Goal: Obtain resource: Obtain resource

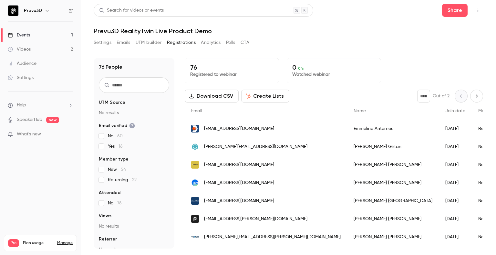
scroll to position [5, 0]
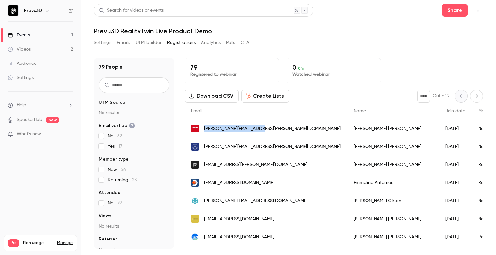
drag, startPoint x: 267, startPoint y: 126, endPoint x: 204, endPoint y: 121, distance: 63.1
click at [204, 121] on div "[PERSON_NAME][EMAIL_ADDRESS][PERSON_NAME][DOMAIN_NAME]" at bounding box center [266, 129] width 162 height 18
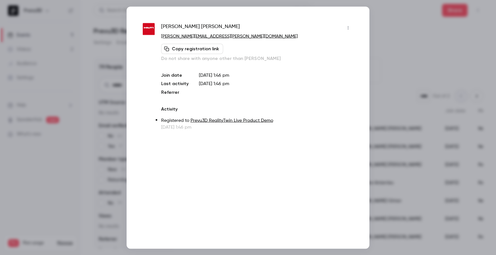
copy span "[PERSON_NAME][EMAIL_ADDRESS][PERSON_NAME][DOMAIN_NAME]"
click at [385, 27] on div at bounding box center [248, 127] width 496 height 255
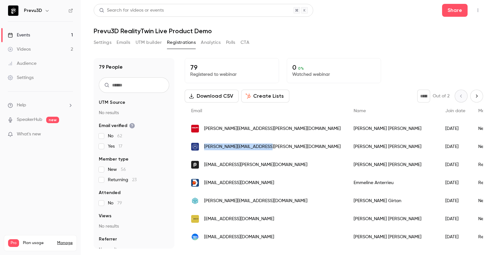
drag, startPoint x: 274, startPoint y: 145, endPoint x: 204, endPoint y: 147, distance: 69.8
click at [204, 147] on div "[PERSON_NAME][EMAIL_ADDRESS][PERSON_NAME][DOMAIN_NAME]" at bounding box center [266, 147] width 162 height 18
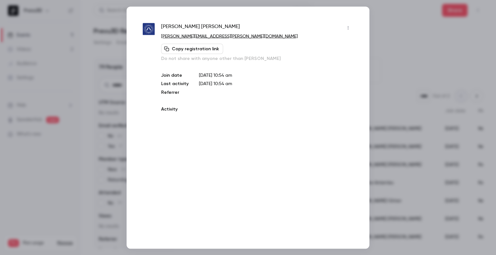
copy span "[PERSON_NAME][EMAIL_ADDRESS][PERSON_NAME][DOMAIN_NAME]"
click at [402, 33] on div at bounding box center [248, 127] width 496 height 255
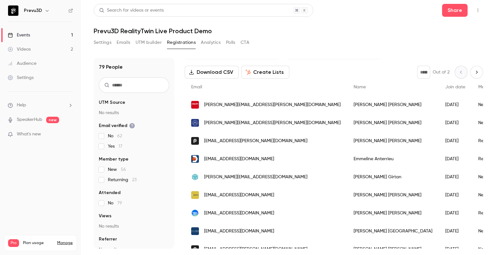
scroll to position [32, 0]
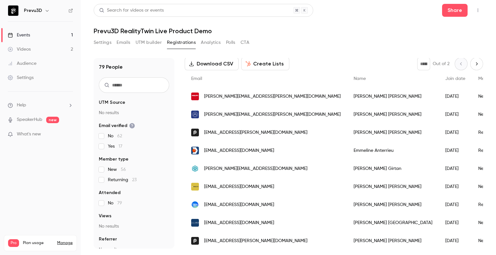
drag, startPoint x: 297, startPoint y: 146, endPoint x: 204, endPoint y: 149, distance: 93.7
click at [204, 149] on div "[EMAIL_ADDRESS][DOMAIN_NAME]" at bounding box center [266, 151] width 162 height 18
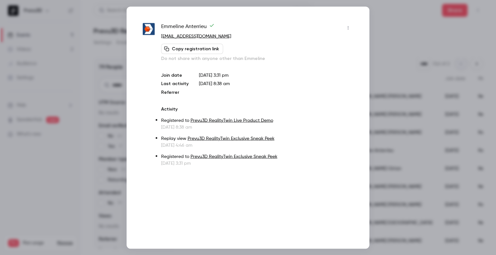
copy span "[EMAIL_ADDRESS][DOMAIN_NAME]"
click at [444, 49] on div at bounding box center [248, 127] width 496 height 255
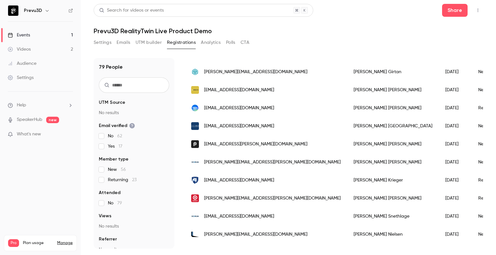
scroll to position [129, 0]
drag, startPoint x: 270, startPoint y: 72, endPoint x: 205, endPoint y: 75, distance: 65.6
click at [205, 75] on div "[PERSON_NAME][EMAIL_ADDRESS][DOMAIN_NAME]" at bounding box center [266, 72] width 162 height 18
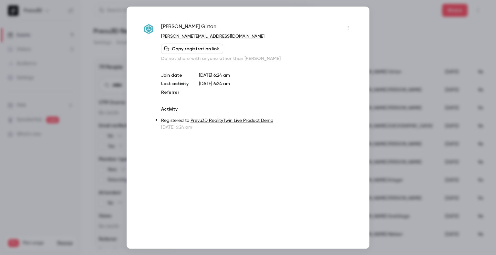
copy span "[PERSON_NAME][EMAIL_ADDRESS][DOMAIN_NAME]"
click at [347, 26] on icon "button" at bounding box center [347, 28] width 5 height 5
click at [383, 31] on div at bounding box center [248, 127] width 496 height 255
click at [398, 29] on div at bounding box center [248, 127] width 496 height 255
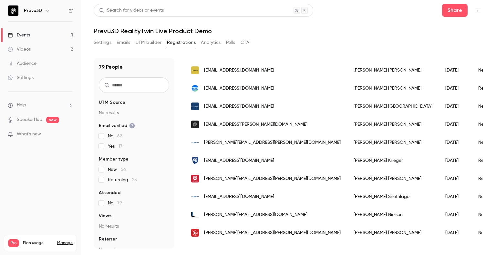
scroll to position [150, 0]
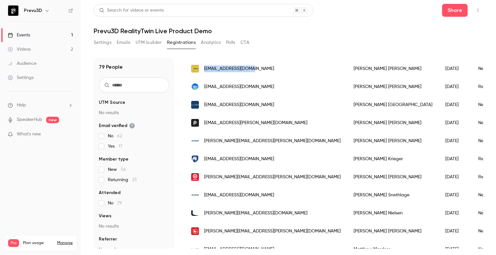
drag, startPoint x: 258, startPoint y: 69, endPoint x: 204, endPoint y: 75, distance: 54.8
click at [204, 75] on div "[EMAIL_ADDRESS][DOMAIN_NAME]" at bounding box center [266, 69] width 162 height 18
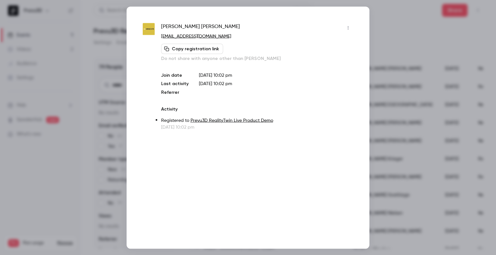
copy span "[EMAIL_ADDRESS][DOMAIN_NAME]"
click at [397, 22] on div at bounding box center [248, 127] width 496 height 255
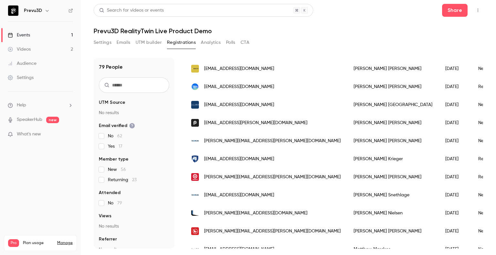
drag, startPoint x: 292, startPoint y: 86, endPoint x: 202, endPoint y: 89, distance: 89.2
click at [202, 89] on div "[EMAIL_ADDRESS][DOMAIN_NAME]" at bounding box center [266, 87] width 162 height 18
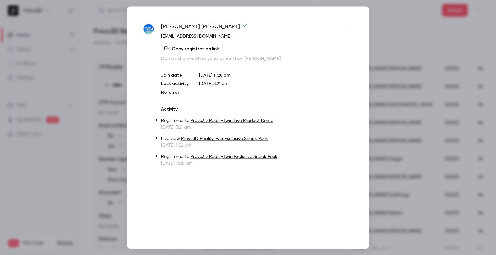
copy span "[EMAIL_ADDRESS][DOMAIN_NAME]"
click at [382, 27] on div at bounding box center [248, 127] width 496 height 255
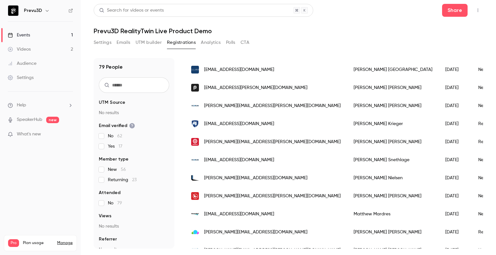
scroll to position [187, 0]
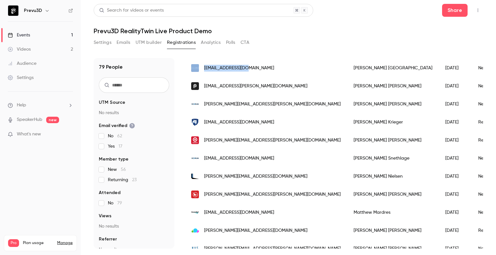
drag, startPoint x: 256, startPoint y: 70, endPoint x: 199, endPoint y: 75, distance: 56.4
click at [199, 75] on div "[EMAIL_ADDRESS][DOMAIN_NAME]" at bounding box center [266, 68] width 162 height 18
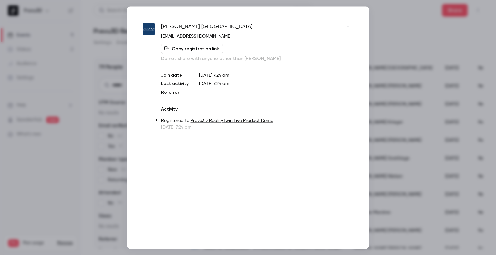
copy div "[EMAIL_ADDRESS][DOMAIN_NAME]"
click at [404, 31] on div at bounding box center [248, 127] width 496 height 255
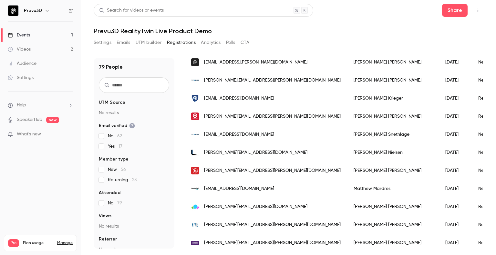
scroll to position [218, 0]
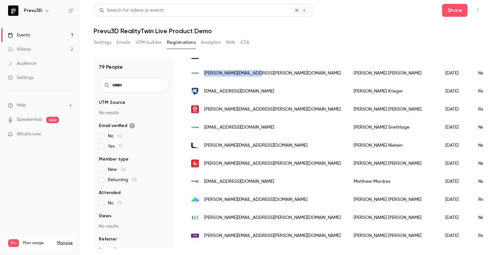
drag, startPoint x: 272, startPoint y: 73, endPoint x: 203, endPoint y: 73, distance: 69.4
click at [203, 73] on div "[PERSON_NAME][EMAIL_ADDRESS][PERSON_NAME][DOMAIN_NAME]" at bounding box center [266, 73] width 162 height 18
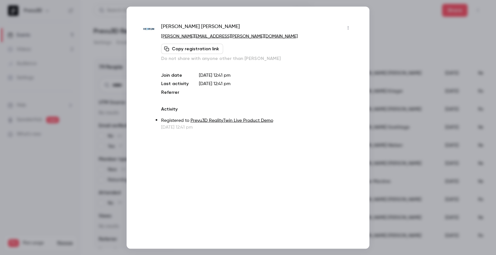
copy span "[PERSON_NAME][EMAIL_ADDRESS][PERSON_NAME][DOMAIN_NAME]"
click at [395, 31] on div at bounding box center [248, 127] width 496 height 255
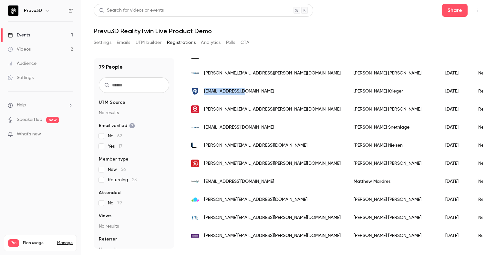
drag, startPoint x: 252, startPoint y: 92, endPoint x: 203, endPoint y: 96, distance: 49.2
click at [203, 96] on div "[EMAIL_ADDRESS][DOMAIN_NAME]" at bounding box center [266, 91] width 162 height 18
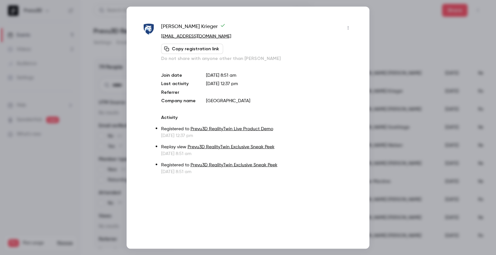
copy span "[EMAIL_ADDRESS][DOMAIN_NAME]"
click at [400, 45] on div at bounding box center [248, 127] width 496 height 255
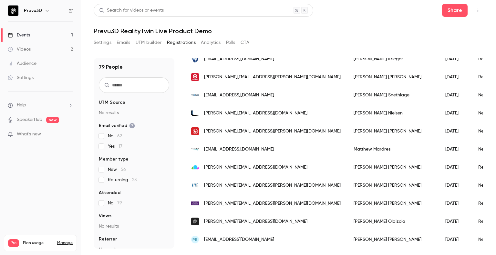
scroll to position [253, 0]
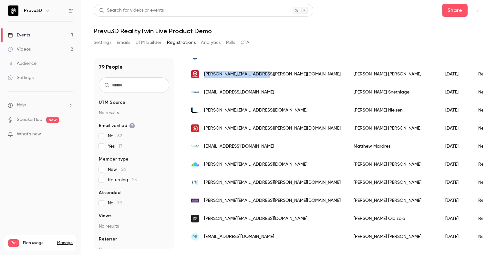
drag, startPoint x: 293, startPoint y: 71, endPoint x: 203, endPoint y: 79, distance: 90.4
click at [203, 79] on div "[PERSON_NAME][EMAIL_ADDRESS][PERSON_NAME][DOMAIN_NAME]" at bounding box center [266, 74] width 162 height 18
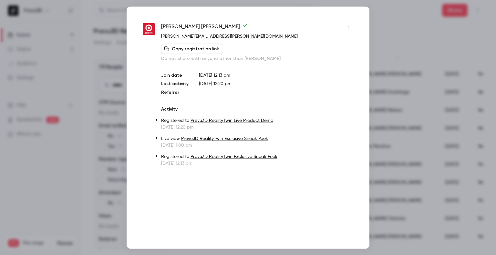
copy span "[PERSON_NAME][EMAIL_ADDRESS][PERSON_NAME][DOMAIN_NAME]"
click at [390, 38] on div at bounding box center [248, 127] width 496 height 255
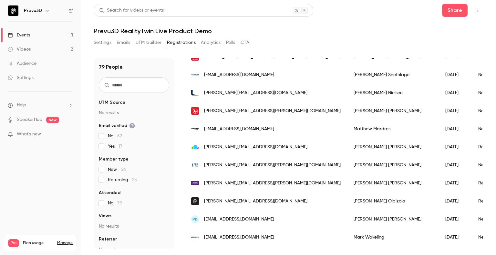
scroll to position [272, 0]
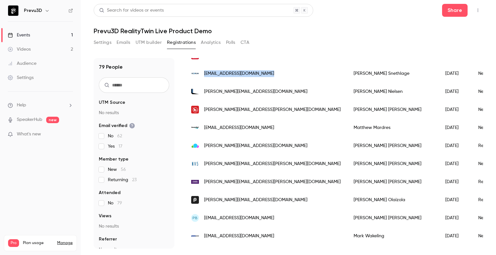
drag, startPoint x: 289, startPoint y: 75, endPoint x: 204, endPoint y: 74, distance: 85.2
click at [204, 74] on div "[EMAIL_ADDRESS][DOMAIN_NAME]" at bounding box center [266, 74] width 162 height 18
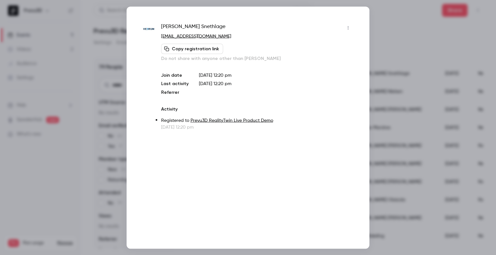
click at [408, 23] on div at bounding box center [248, 127] width 496 height 255
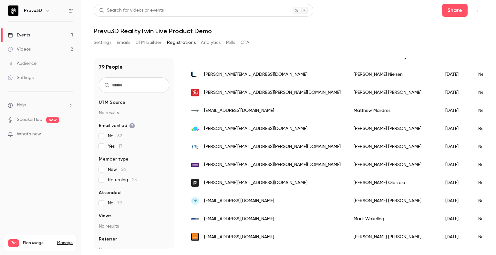
scroll to position [292, 0]
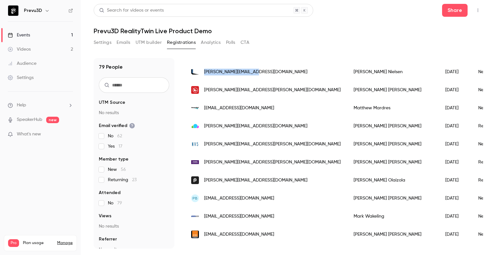
drag, startPoint x: 278, startPoint y: 70, endPoint x: 201, endPoint y: 68, distance: 76.8
click at [201, 68] on div "[PERSON_NAME][EMAIL_ADDRESS][DOMAIN_NAME]" at bounding box center [266, 72] width 162 height 18
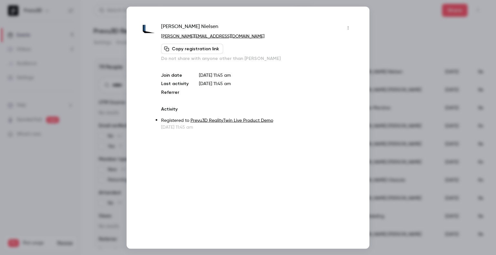
click at [422, 28] on div at bounding box center [248, 127] width 496 height 255
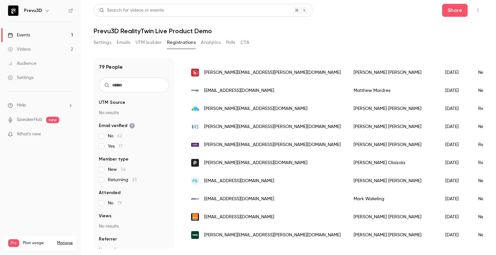
scroll to position [306, 0]
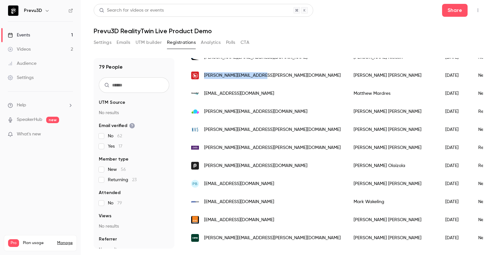
drag, startPoint x: 276, startPoint y: 75, endPoint x: 203, endPoint y: 78, distance: 73.3
click at [203, 78] on div "[PERSON_NAME][EMAIL_ADDRESS][PERSON_NAME][DOMAIN_NAME]" at bounding box center [266, 75] width 162 height 18
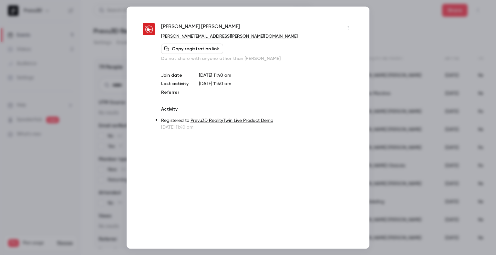
click at [396, 12] on div at bounding box center [248, 127] width 496 height 255
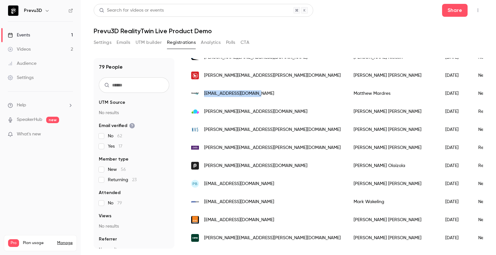
drag, startPoint x: 263, startPoint y: 89, endPoint x: 205, endPoint y: 94, distance: 59.0
click at [205, 94] on div "[EMAIL_ADDRESS][DOMAIN_NAME]" at bounding box center [266, 94] width 162 height 18
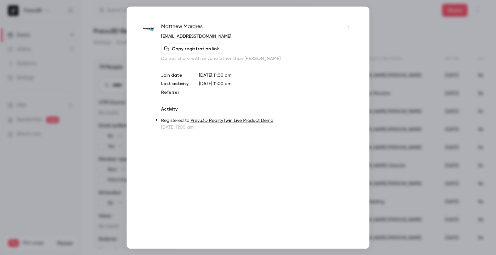
click at [386, 26] on div at bounding box center [248, 127] width 496 height 255
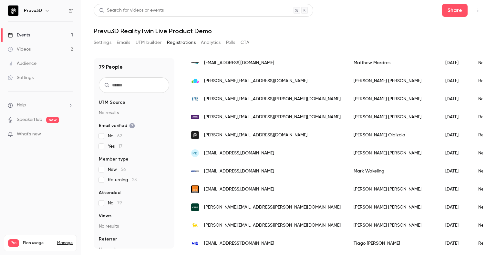
scroll to position [339, 0]
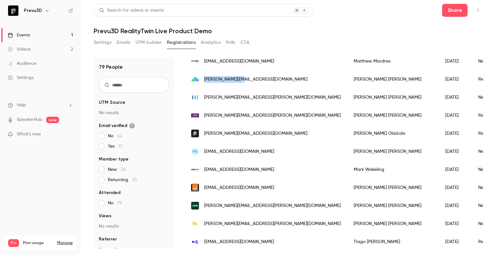
drag, startPoint x: 261, startPoint y: 84, endPoint x: 202, endPoint y: 81, distance: 58.5
click at [202, 81] on div "[PERSON_NAME][EMAIL_ADDRESS][DOMAIN_NAME]" at bounding box center [266, 79] width 162 height 18
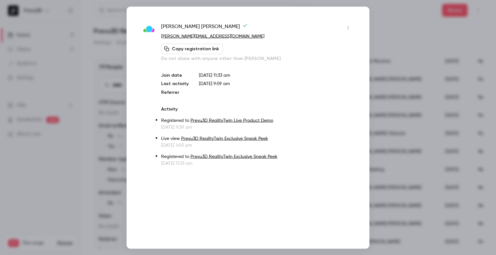
click at [393, 30] on div at bounding box center [248, 127] width 496 height 255
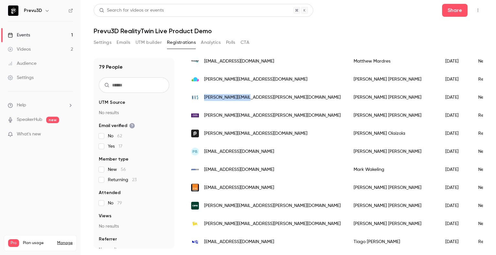
drag, startPoint x: 256, startPoint y: 96, endPoint x: 202, endPoint y: 97, distance: 54.2
click at [202, 97] on div "[PERSON_NAME][EMAIL_ADDRESS][PERSON_NAME][DOMAIN_NAME]" at bounding box center [266, 97] width 162 height 18
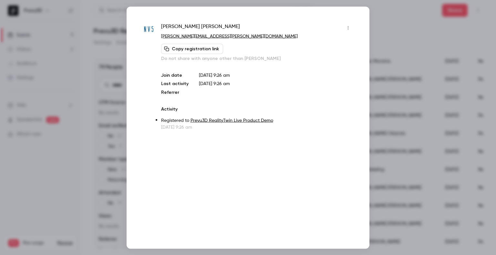
click at [398, 43] on div at bounding box center [248, 127] width 496 height 255
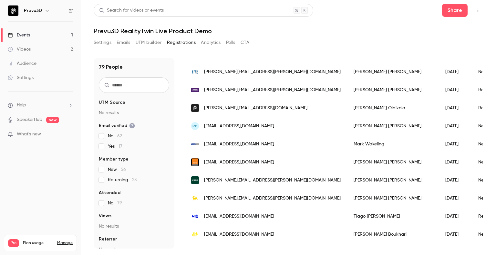
scroll to position [382, 0]
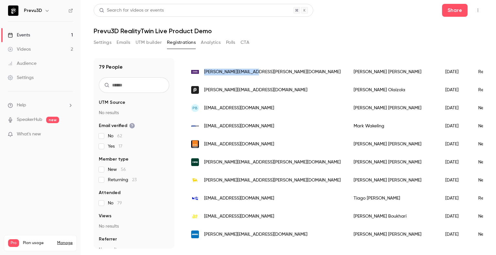
drag, startPoint x: 276, startPoint y: 75, endPoint x: 203, endPoint y: 71, distance: 72.7
click at [203, 71] on div "[PERSON_NAME][EMAIL_ADDRESS][PERSON_NAME][DOMAIN_NAME]" at bounding box center [266, 72] width 162 height 18
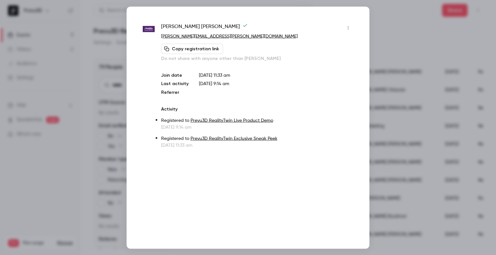
click at [383, 57] on div at bounding box center [248, 127] width 496 height 255
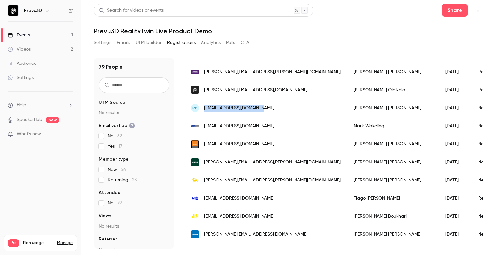
drag, startPoint x: 267, startPoint y: 103, endPoint x: 204, endPoint y: 105, distance: 63.0
click at [204, 105] on div "PB [EMAIL_ADDRESS][DOMAIN_NAME]" at bounding box center [266, 108] width 162 height 18
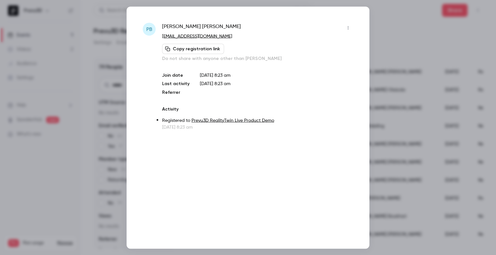
click at [390, 41] on div at bounding box center [248, 127] width 496 height 255
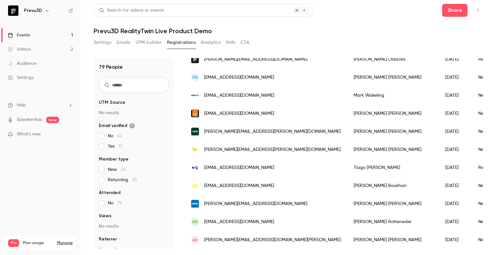
scroll to position [414, 0]
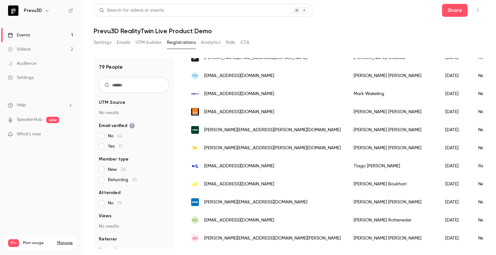
drag, startPoint x: 286, startPoint y: 96, endPoint x: 203, endPoint y: 97, distance: 83.6
click at [203, 97] on div "[EMAIL_ADDRESS][DOMAIN_NAME]" at bounding box center [266, 94] width 162 height 18
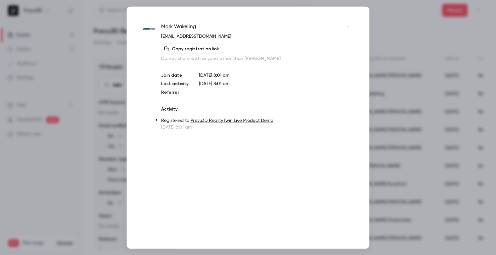
drag, startPoint x: 378, startPoint y: 29, endPoint x: 374, endPoint y: 39, distance: 11.1
click at [377, 29] on div at bounding box center [248, 127] width 496 height 255
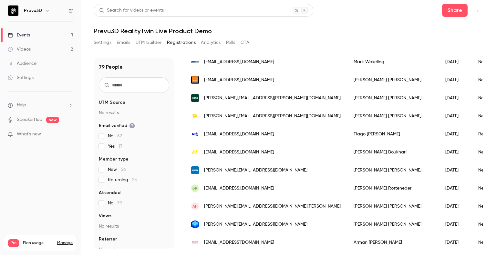
scroll to position [447, 0]
drag, startPoint x: 279, startPoint y: 73, endPoint x: 205, endPoint y: 81, distance: 75.0
click at [205, 81] on div "[EMAIL_ADDRESS][DOMAIN_NAME]" at bounding box center [266, 80] width 162 height 18
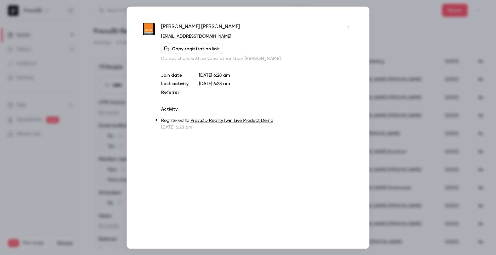
click at [403, 33] on div at bounding box center [248, 127] width 496 height 255
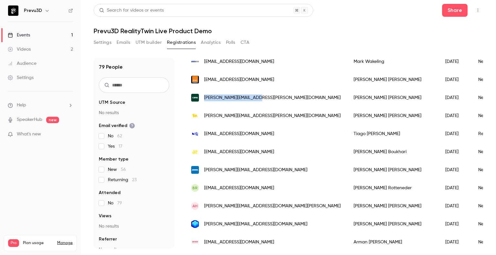
drag, startPoint x: 264, startPoint y: 97, endPoint x: 204, endPoint y: 98, distance: 60.4
click at [204, 98] on div "[PERSON_NAME][EMAIL_ADDRESS][PERSON_NAME][DOMAIN_NAME]" at bounding box center [266, 98] width 162 height 18
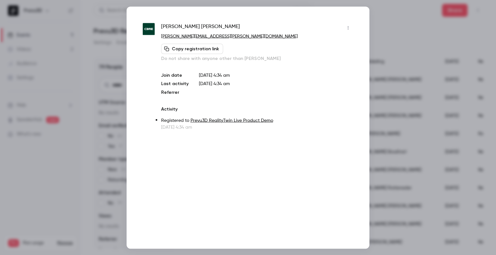
click at [465, 78] on div at bounding box center [248, 127] width 496 height 255
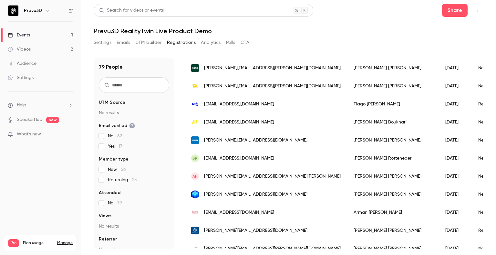
scroll to position [479, 0]
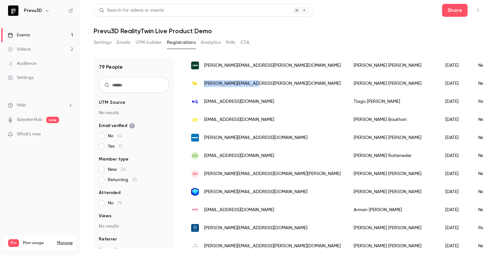
drag, startPoint x: 263, startPoint y: 81, endPoint x: 204, endPoint y: 89, distance: 59.9
click at [204, 89] on div "[PERSON_NAME][EMAIL_ADDRESS][PERSON_NAME][DOMAIN_NAME]" at bounding box center [266, 84] width 162 height 18
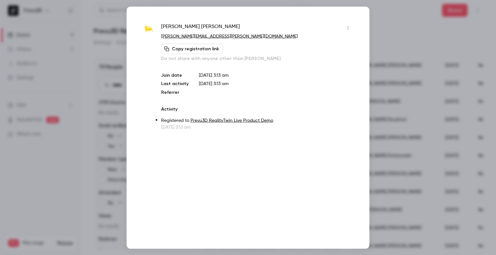
click at [376, 34] on div at bounding box center [248, 127] width 496 height 255
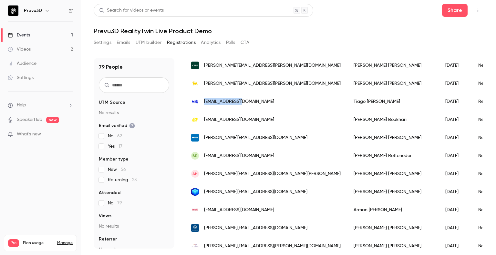
drag, startPoint x: 247, startPoint y: 102, endPoint x: 204, endPoint y: 107, distance: 43.3
click at [204, 107] on div "[EMAIL_ADDRESS][DOMAIN_NAME]" at bounding box center [266, 102] width 162 height 18
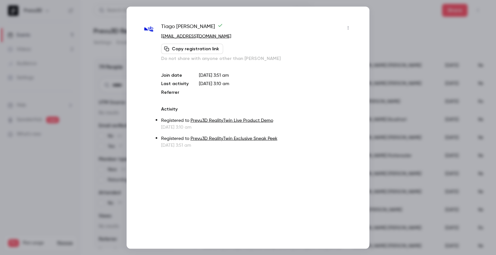
click at [386, 24] on div at bounding box center [248, 127] width 496 height 255
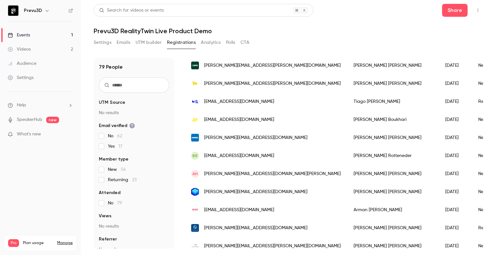
click at [222, 117] on span "[EMAIL_ADDRESS][DOMAIN_NAME]" at bounding box center [239, 120] width 70 height 7
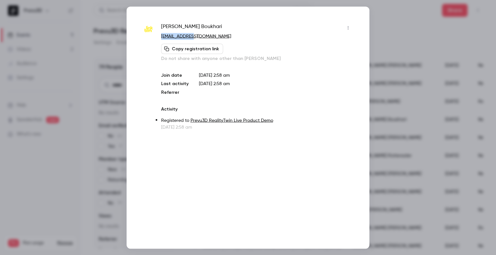
drag, startPoint x: 209, startPoint y: 37, endPoint x: 160, endPoint y: 39, distance: 49.1
click at [160, 39] on div "[PERSON_NAME] [EMAIL_ADDRESS][DOMAIN_NAME] Copy registration link Do not share …" at bounding box center [248, 77] width 210 height 108
click at [409, 15] on div at bounding box center [248, 127] width 496 height 255
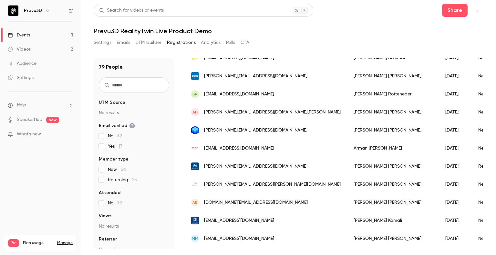
scroll to position [544, 0]
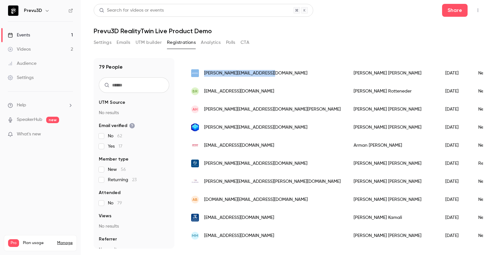
drag, startPoint x: 281, startPoint y: 77, endPoint x: 200, endPoint y: 76, distance: 80.7
click at [200, 76] on div "[PERSON_NAME][EMAIL_ADDRESS][DOMAIN_NAME]" at bounding box center [266, 73] width 162 height 18
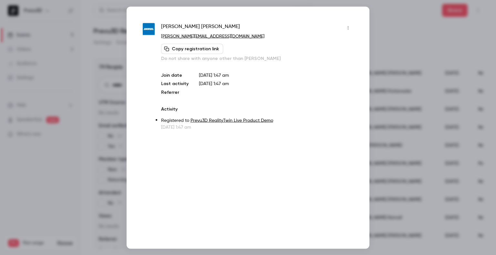
click at [403, 25] on div at bounding box center [248, 127] width 496 height 255
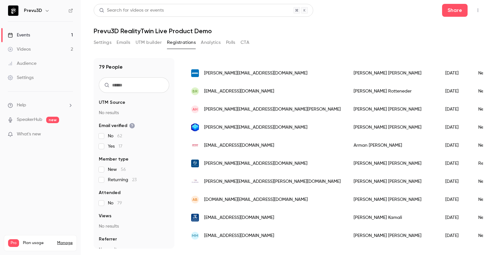
drag, startPoint x: 272, startPoint y: 88, endPoint x: 199, endPoint y: 93, distance: 73.7
click at [199, 93] on div "BR [EMAIL_ADDRESS][DOMAIN_NAME]" at bounding box center [266, 91] width 162 height 18
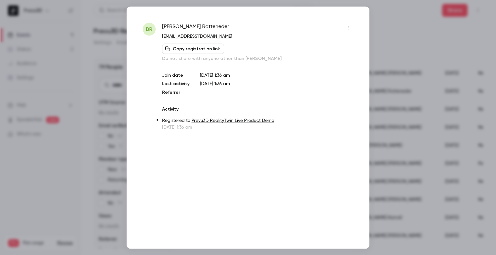
click at [379, 36] on div at bounding box center [248, 127] width 496 height 255
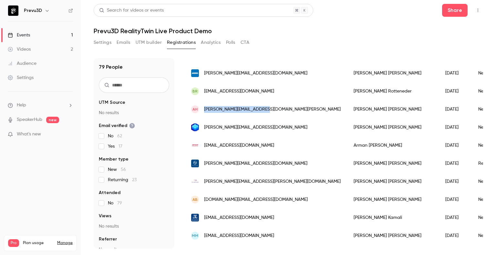
drag, startPoint x: 269, startPoint y: 105, endPoint x: 204, endPoint y: 117, distance: 65.3
click at [204, 117] on div "AH [EMAIL_ADDRESS][DOMAIN_NAME][PERSON_NAME]" at bounding box center [266, 109] width 162 height 18
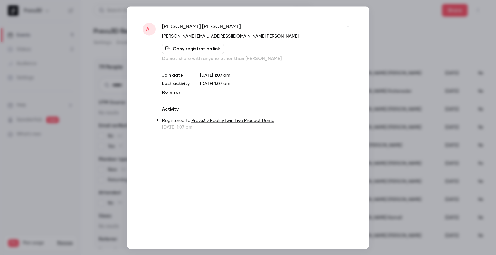
click at [382, 26] on div at bounding box center [248, 127] width 496 height 255
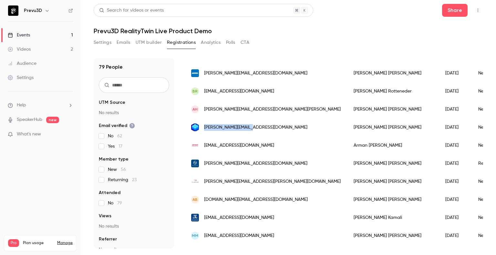
drag, startPoint x: 247, startPoint y: 132, endPoint x: 204, endPoint y: 130, distance: 42.3
click at [204, 130] on div "[PERSON_NAME][EMAIL_ADDRESS][DOMAIN_NAME]" at bounding box center [266, 127] width 162 height 18
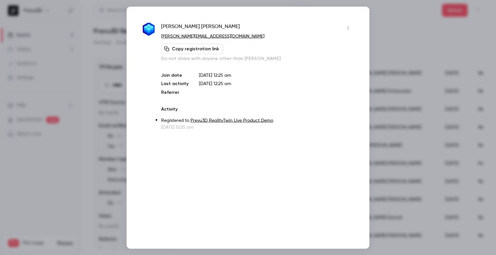
click at [380, 34] on div at bounding box center [248, 127] width 496 height 255
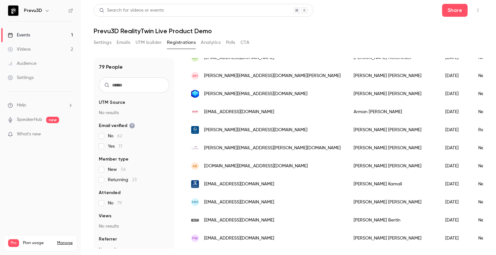
scroll to position [608, 0]
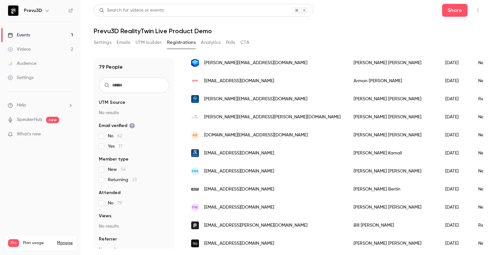
drag, startPoint x: 280, startPoint y: 81, endPoint x: 205, endPoint y: 81, distance: 75.2
click at [205, 81] on div "[EMAIL_ADDRESS][DOMAIN_NAME]" at bounding box center [266, 81] width 162 height 18
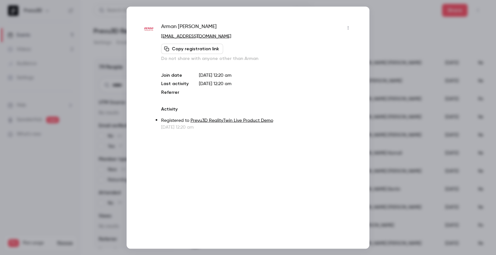
click at [404, 30] on div at bounding box center [248, 127] width 496 height 255
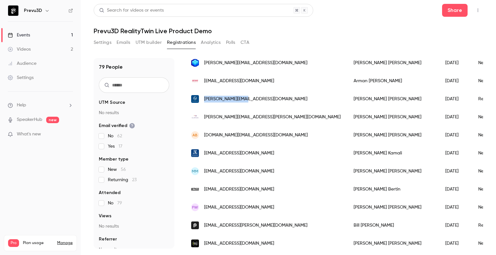
drag, startPoint x: 252, startPoint y: 100, endPoint x: 202, endPoint y: 100, distance: 49.4
click at [202, 100] on div "[PERSON_NAME][EMAIL_ADDRESS][DOMAIN_NAME]" at bounding box center [266, 99] width 162 height 18
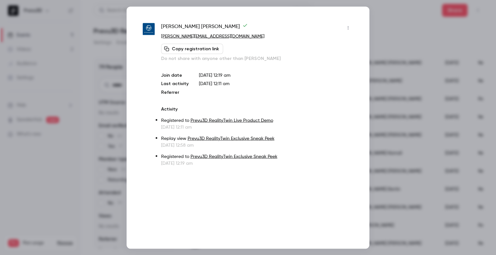
click at [393, 33] on div at bounding box center [248, 127] width 496 height 255
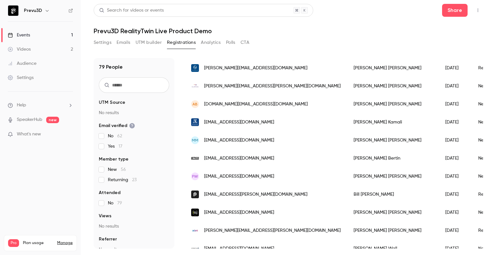
scroll to position [640, 0]
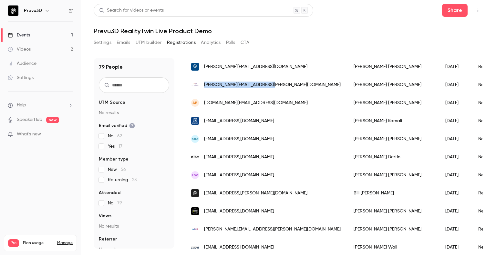
drag, startPoint x: 272, startPoint y: 81, endPoint x: 204, endPoint y: 84, distance: 67.9
click at [204, 84] on div "[PERSON_NAME][EMAIL_ADDRESS][PERSON_NAME][DOMAIN_NAME]" at bounding box center [266, 85] width 162 height 18
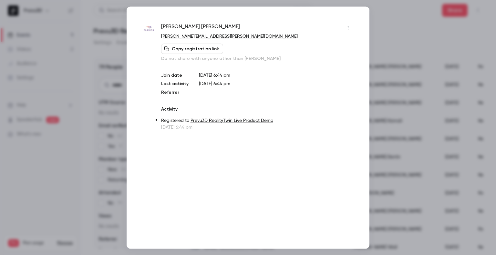
click at [377, 31] on div at bounding box center [248, 127] width 496 height 255
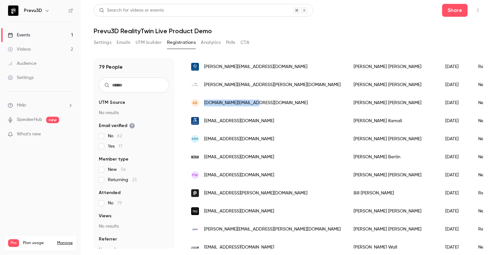
drag, startPoint x: 278, startPoint y: 103, endPoint x: 205, endPoint y: 101, distance: 73.0
click at [205, 101] on div "AB [DOMAIN_NAME][EMAIL_ADDRESS][DOMAIN_NAME]" at bounding box center [266, 103] width 162 height 18
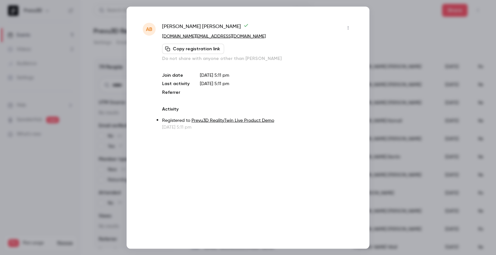
click at [419, 41] on div at bounding box center [248, 127] width 496 height 255
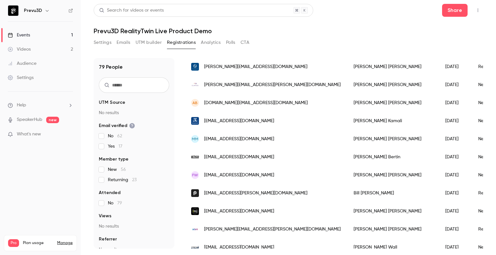
drag, startPoint x: 287, startPoint y: 117, endPoint x: 205, endPoint y: 118, distance: 82.0
click at [205, 118] on div "[EMAIL_ADDRESS][DOMAIN_NAME]" at bounding box center [266, 121] width 162 height 18
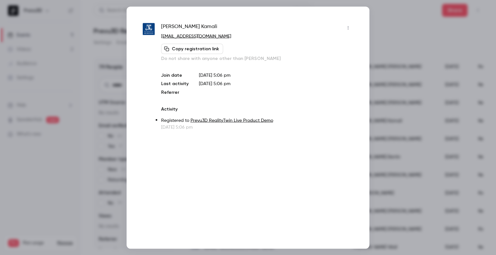
click at [376, 30] on div at bounding box center [248, 127] width 496 height 255
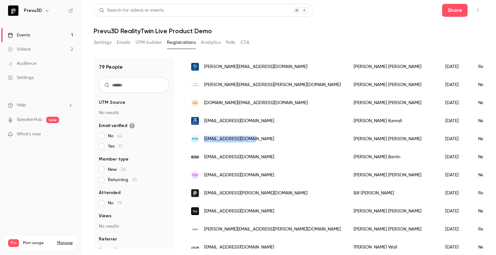
drag, startPoint x: 262, startPoint y: 134, endPoint x: 205, endPoint y: 143, distance: 58.1
click at [205, 143] on div "MM [EMAIL_ADDRESS][DOMAIN_NAME]" at bounding box center [266, 139] width 162 height 18
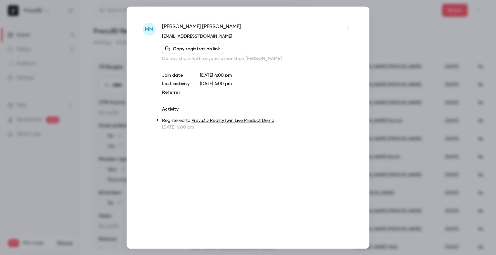
click at [413, 45] on div at bounding box center [248, 127] width 496 height 255
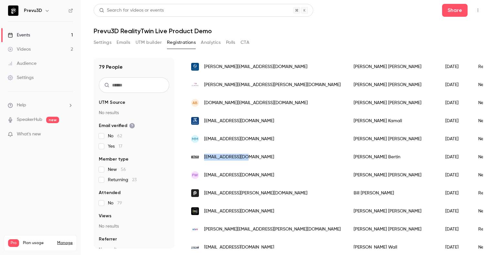
drag, startPoint x: 247, startPoint y: 156, endPoint x: 204, endPoint y: 157, distance: 43.0
click at [204, 157] on div "[EMAIL_ADDRESS][DOMAIN_NAME]" at bounding box center [266, 157] width 162 height 18
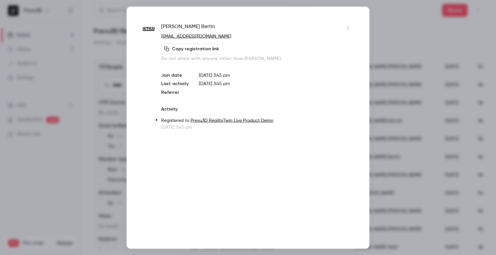
click at [435, 39] on div at bounding box center [248, 127] width 496 height 255
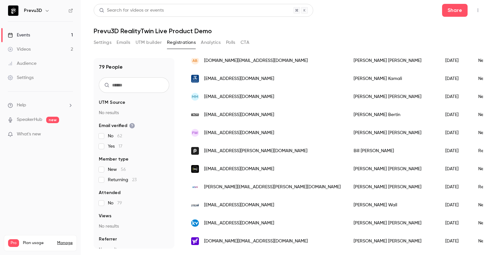
scroll to position [705, 0]
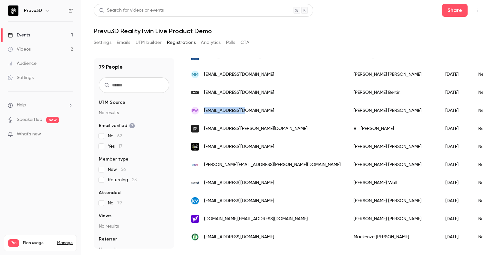
drag, startPoint x: 248, startPoint y: 107, endPoint x: 204, endPoint y: 114, distance: 44.7
click at [204, 114] on div "FW [EMAIL_ADDRESS][DOMAIN_NAME]" at bounding box center [266, 111] width 162 height 18
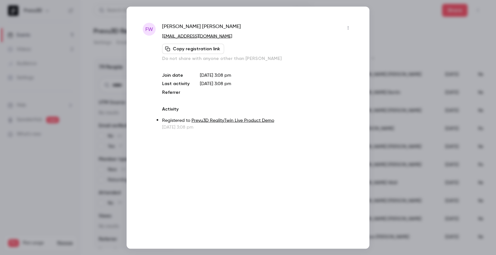
click at [391, 52] on div at bounding box center [248, 127] width 496 height 255
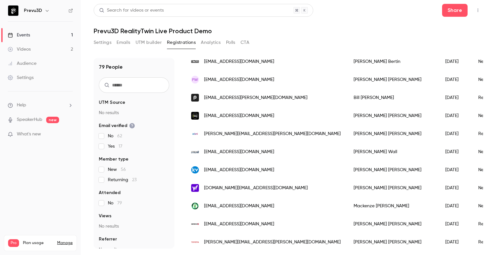
scroll to position [737, 0]
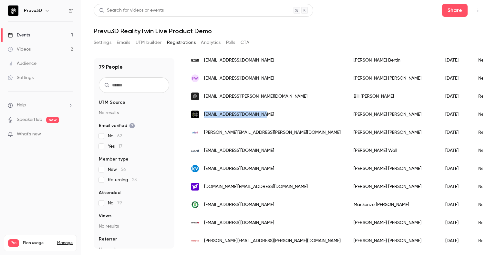
drag, startPoint x: 261, startPoint y: 118, endPoint x: 204, endPoint y: 115, distance: 56.6
click at [204, 115] on div "[EMAIL_ADDRESS][DOMAIN_NAME]" at bounding box center [266, 115] width 162 height 18
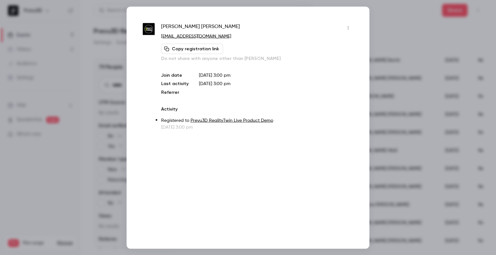
click at [374, 25] on div at bounding box center [248, 127] width 496 height 255
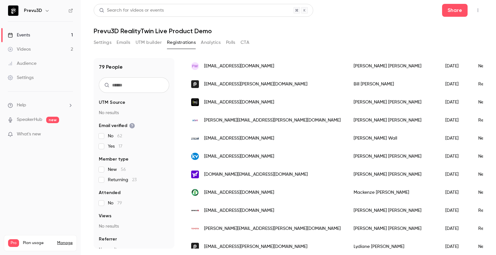
scroll to position [770, 0]
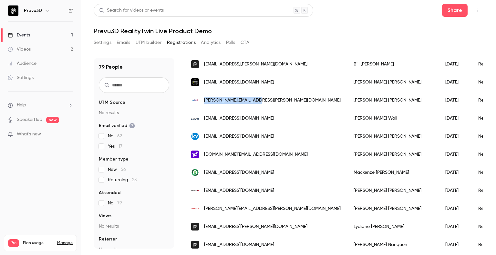
drag, startPoint x: 271, startPoint y: 102, endPoint x: 204, endPoint y: 104, distance: 67.2
click at [204, 104] on div "[PERSON_NAME][EMAIL_ADDRESS][PERSON_NAME][DOMAIN_NAME]" at bounding box center [266, 100] width 162 height 18
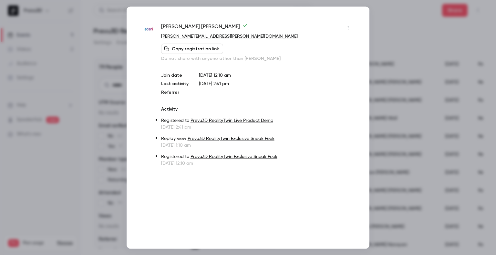
drag, startPoint x: 384, startPoint y: 17, endPoint x: 363, endPoint y: 43, distance: 33.5
click at [384, 17] on div at bounding box center [248, 127] width 496 height 255
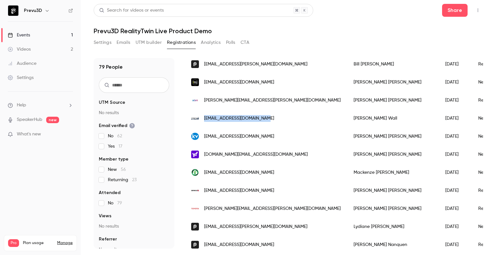
drag, startPoint x: 274, startPoint y: 119, endPoint x: 204, endPoint y: 120, distance: 70.1
click at [204, 120] on div "[EMAIL_ADDRESS][DOMAIN_NAME]" at bounding box center [266, 118] width 162 height 18
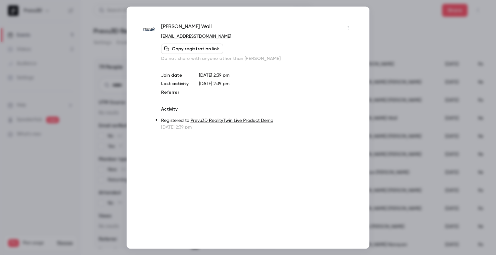
click at [376, 16] on div at bounding box center [248, 127] width 496 height 255
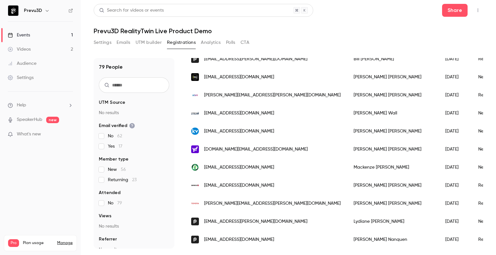
scroll to position [779, 0]
drag, startPoint x: 284, startPoint y: 133, endPoint x: 204, endPoint y: 132, distance: 80.1
click at [204, 132] on div "[EMAIL_ADDRESS][DOMAIN_NAME]" at bounding box center [266, 131] width 162 height 18
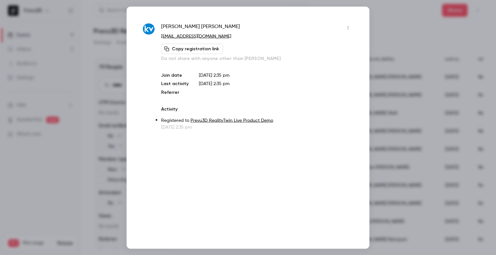
click at [382, 28] on div at bounding box center [248, 127] width 496 height 255
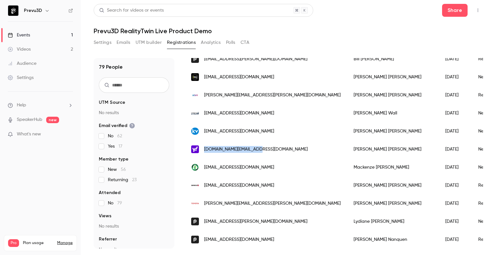
drag, startPoint x: 264, startPoint y: 144, endPoint x: 202, endPoint y: 148, distance: 62.8
click at [202, 148] on div "[DOMAIN_NAME][EMAIL_ADDRESS][DOMAIN_NAME]" at bounding box center [266, 149] width 162 height 18
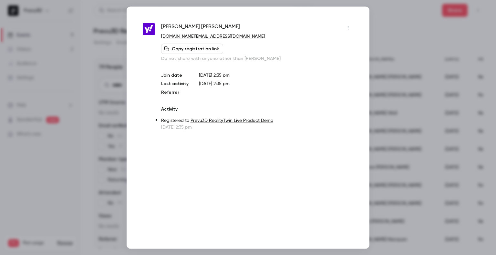
click at [378, 25] on div at bounding box center [248, 127] width 496 height 255
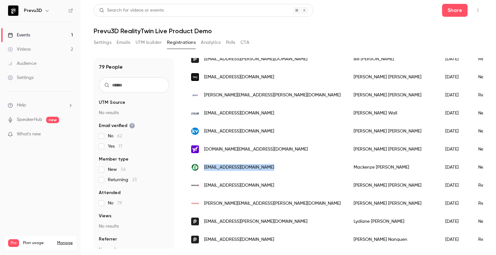
drag, startPoint x: 273, startPoint y: 161, endPoint x: 202, endPoint y: 163, distance: 71.0
click at [202, 163] on div "[EMAIL_ADDRESS][DOMAIN_NAME]" at bounding box center [266, 168] width 162 height 18
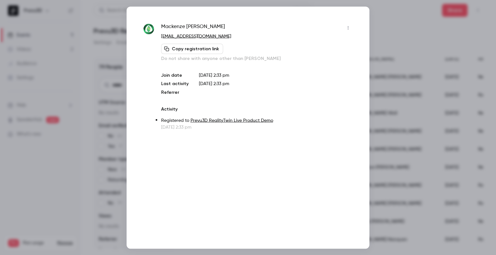
click at [385, 46] on div at bounding box center [248, 127] width 496 height 255
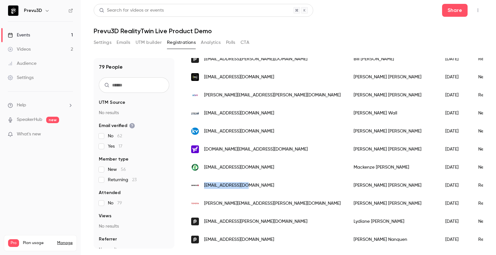
drag, startPoint x: 252, startPoint y: 179, endPoint x: 203, endPoint y: 182, distance: 48.9
click at [203, 182] on div "[EMAIL_ADDRESS][DOMAIN_NAME]" at bounding box center [266, 186] width 162 height 18
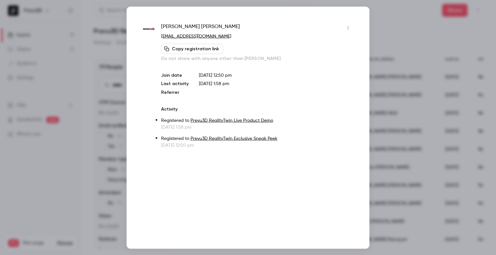
click at [368, 37] on div "[PERSON_NAME] [EMAIL_ADDRESS][DOMAIN_NAME] Copy registration link Do not share …" at bounding box center [248, 127] width 243 height 242
click at [424, 18] on div at bounding box center [248, 127] width 496 height 255
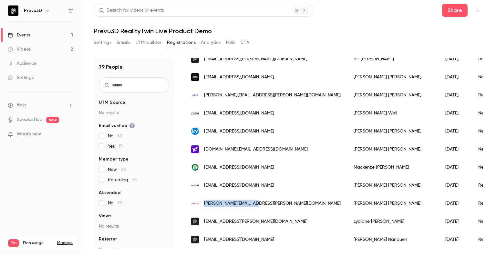
drag, startPoint x: 268, startPoint y: 200, endPoint x: 204, endPoint y: 206, distance: 64.9
click at [204, 206] on div "[PERSON_NAME][EMAIL_ADDRESS][PERSON_NAME][DOMAIN_NAME]" at bounding box center [266, 204] width 162 height 18
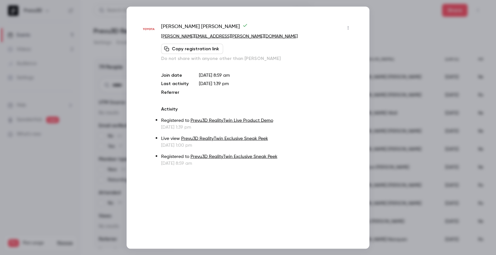
click at [380, 22] on div at bounding box center [248, 127] width 496 height 255
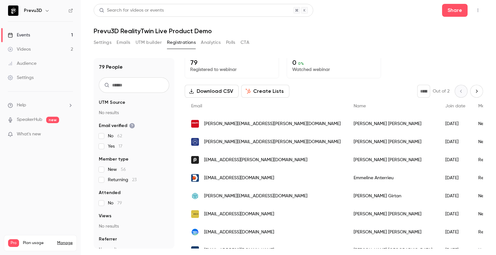
scroll to position [0, 0]
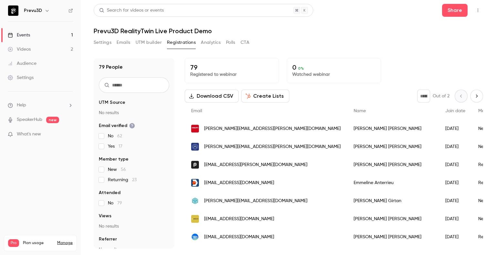
click at [473, 98] on icon "Next page" at bounding box center [476, 96] width 7 height 5
type input "*"
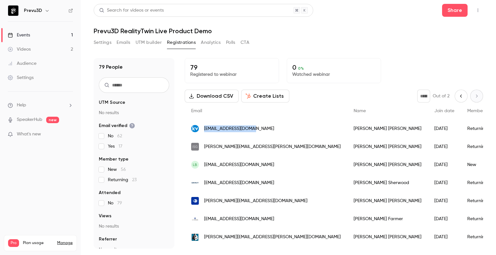
drag, startPoint x: 259, startPoint y: 127, endPoint x: 202, endPoint y: 130, distance: 56.6
click at [202, 130] on div "[EMAIL_ADDRESS][DOMAIN_NAME]" at bounding box center [266, 129] width 162 height 18
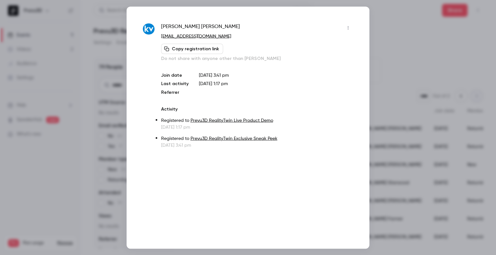
click at [398, 49] on div at bounding box center [248, 127] width 496 height 255
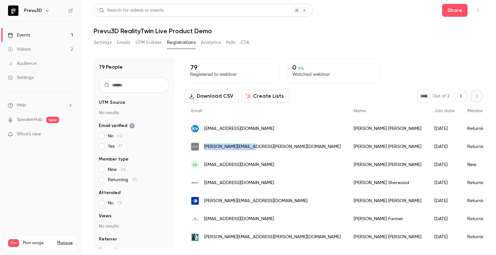
drag, startPoint x: 262, startPoint y: 148, endPoint x: 203, endPoint y: 153, distance: 59.0
click at [203, 153] on div "[PERSON_NAME][EMAIL_ADDRESS][PERSON_NAME][DOMAIN_NAME]" at bounding box center [266, 147] width 162 height 18
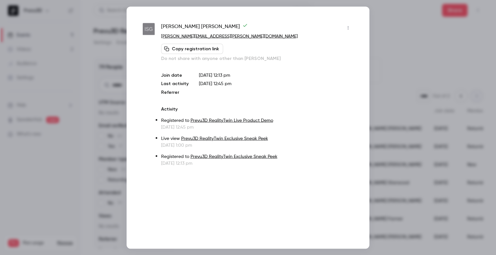
click at [385, 60] on div at bounding box center [248, 127] width 496 height 255
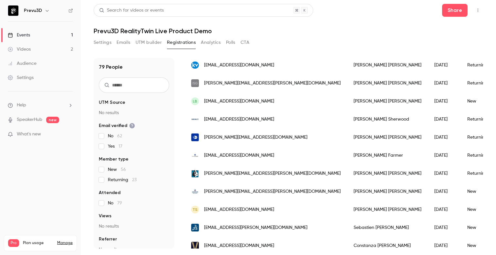
scroll to position [65, 0]
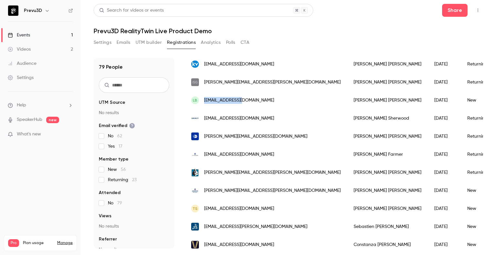
drag, startPoint x: 250, startPoint y: 101, endPoint x: 203, endPoint y: 97, distance: 46.7
click at [203, 97] on div "LB [EMAIL_ADDRESS][DOMAIN_NAME]" at bounding box center [266, 100] width 162 height 18
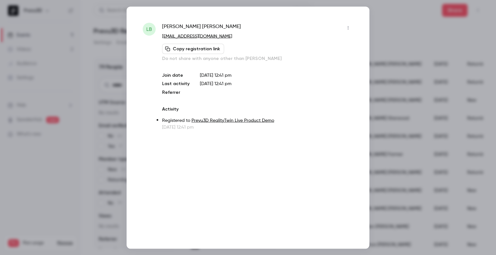
click at [396, 28] on div at bounding box center [248, 127] width 496 height 255
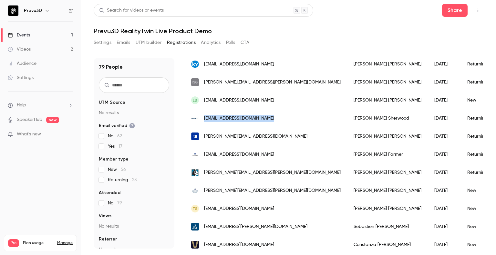
drag, startPoint x: 279, startPoint y: 118, endPoint x: 205, endPoint y: 120, distance: 73.9
click at [205, 120] on div "[EMAIL_ADDRESS][DOMAIN_NAME]" at bounding box center [266, 118] width 162 height 18
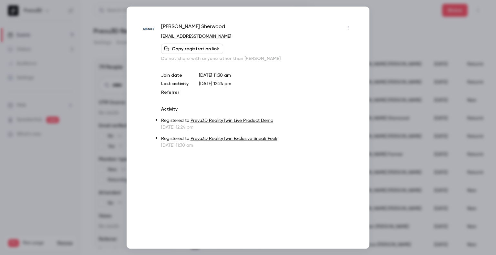
click at [398, 23] on div at bounding box center [248, 127] width 496 height 255
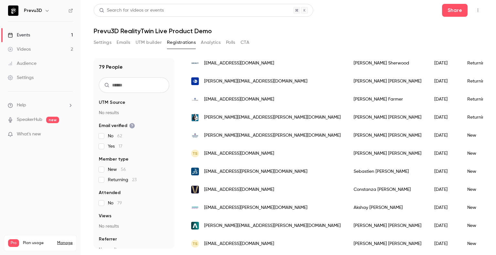
scroll to position [129, 0]
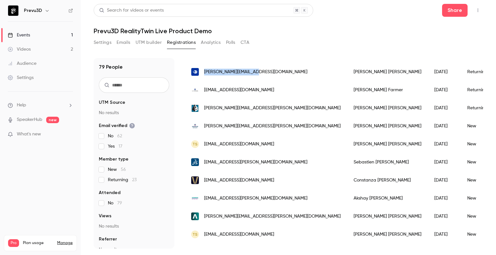
drag, startPoint x: 271, startPoint y: 68, endPoint x: 205, endPoint y: 73, distance: 66.7
click at [205, 73] on div "[PERSON_NAME][EMAIL_ADDRESS][DOMAIN_NAME]" at bounding box center [266, 72] width 162 height 18
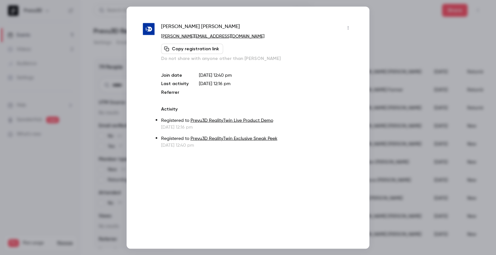
click at [385, 38] on div at bounding box center [248, 127] width 496 height 255
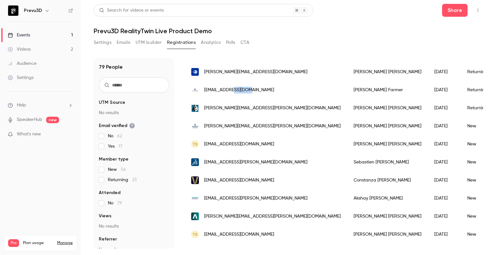
drag, startPoint x: 245, startPoint y: 85, endPoint x: 238, endPoint y: 85, distance: 7.1
click at [238, 85] on div "[EMAIL_ADDRESS][DOMAIN_NAME]" at bounding box center [266, 90] width 162 height 18
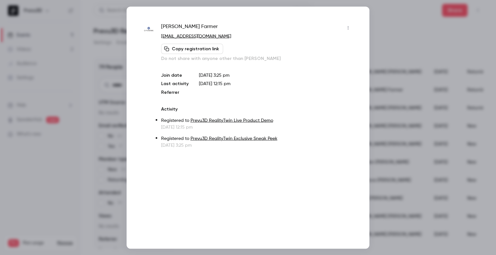
click at [402, 23] on div at bounding box center [248, 127] width 496 height 255
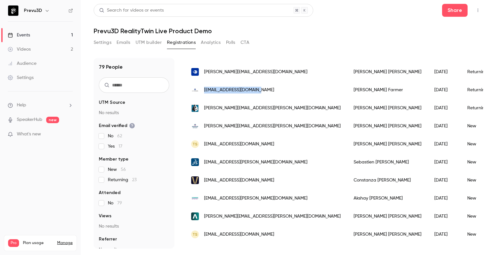
drag, startPoint x: 272, startPoint y: 89, endPoint x: 205, endPoint y: 91, distance: 67.5
click at [205, 91] on div "[EMAIL_ADDRESS][DOMAIN_NAME]" at bounding box center [266, 90] width 162 height 18
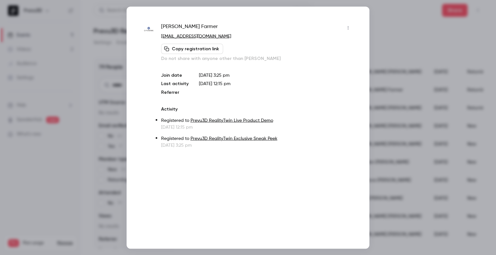
click at [404, 32] on div at bounding box center [248, 127] width 496 height 255
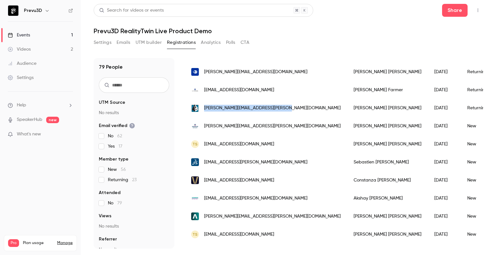
drag, startPoint x: 291, startPoint y: 108, endPoint x: 205, endPoint y: 111, distance: 86.6
click at [205, 111] on div "[PERSON_NAME][EMAIL_ADDRESS][PERSON_NAME][DOMAIN_NAME]" at bounding box center [266, 108] width 162 height 18
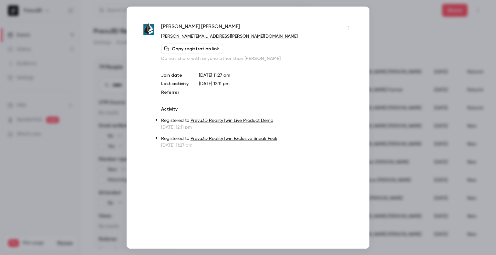
click at [386, 45] on div at bounding box center [248, 127] width 496 height 255
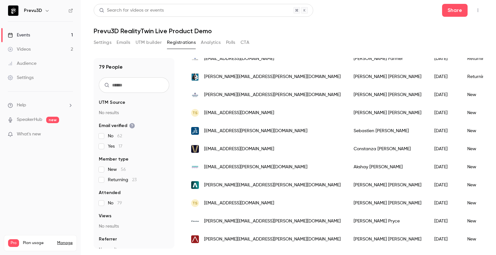
scroll to position [161, 0]
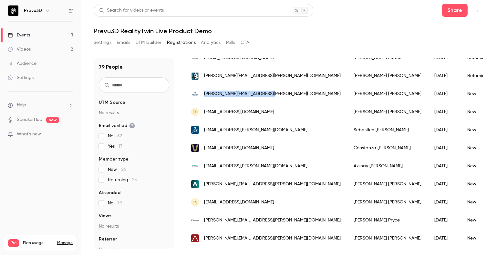
drag, startPoint x: 286, startPoint y: 93, endPoint x: 205, endPoint y: 97, distance: 80.8
click at [205, 97] on div "[PERSON_NAME][EMAIL_ADDRESS][PERSON_NAME][DOMAIN_NAME]" at bounding box center [266, 94] width 162 height 18
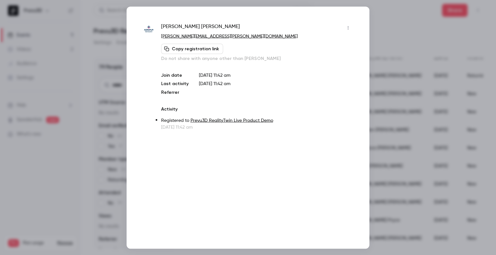
click at [404, 45] on div at bounding box center [248, 127] width 496 height 255
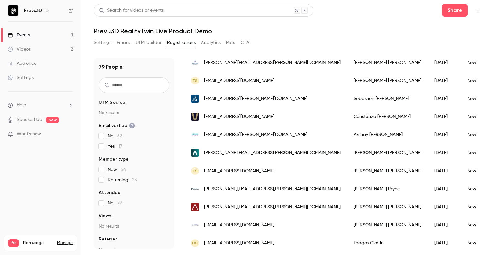
scroll to position [194, 0]
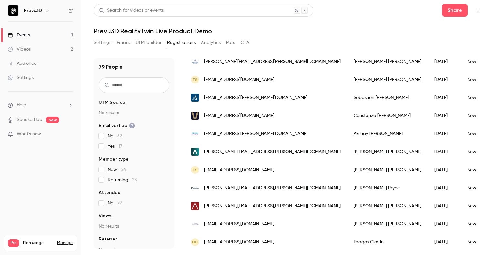
drag, startPoint x: 291, startPoint y: 80, endPoint x: 204, endPoint y: 78, distance: 87.5
click at [204, 78] on div "TS [EMAIL_ADDRESS][DOMAIN_NAME]" at bounding box center [266, 80] width 162 height 18
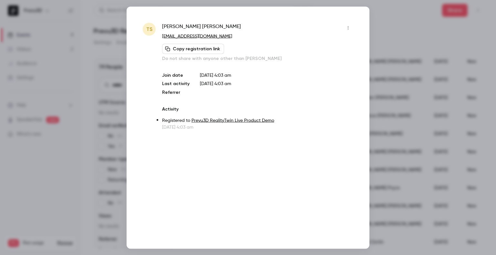
click at [393, 28] on div at bounding box center [248, 127] width 496 height 255
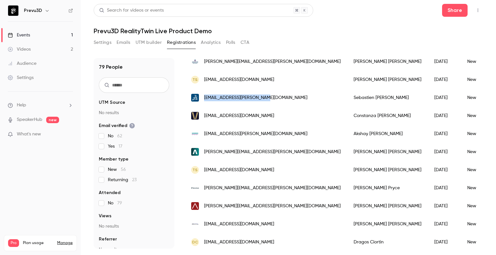
drag, startPoint x: 276, startPoint y: 96, endPoint x: 204, endPoint y: 98, distance: 72.0
click at [204, 98] on div "[EMAIL_ADDRESS][PERSON_NAME][DOMAIN_NAME]" at bounding box center [266, 98] width 162 height 18
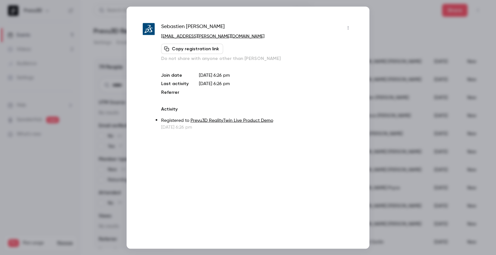
click at [384, 27] on div at bounding box center [248, 127] width 496 height 255
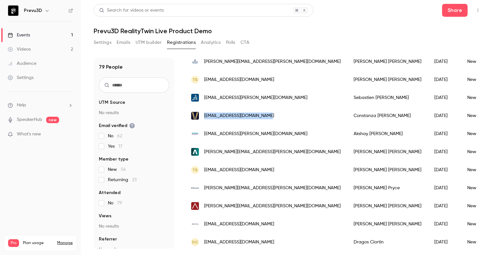
drag, startPoint x: 272, startPoint y: 110, endPoint x: 203, endPoint y: 115, distance: 69.9
click at [203, 115] on div "[EMAIL_ADDRESS][DOMAIN_NAME]" at bounding box center [266, 116] width 162 height 18
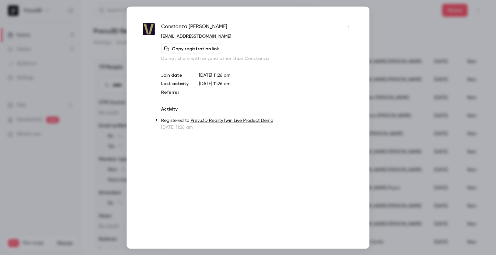
click at [378, 13] on div at bounding box center [248, 127] width 496 height 255
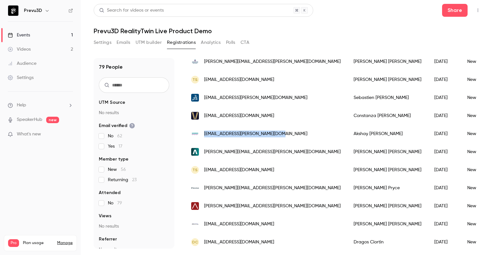
drag, startPoint x: 290, startPoint y: 133, endPoint x: 204, endPoint y: 139, distance: 86.4
click at [204, 139] on div "[EMAIL_ADDRESS][PERSON_NAME][DOMAIN_NAME]" at bounding box center [266, 134] width 162 height 18
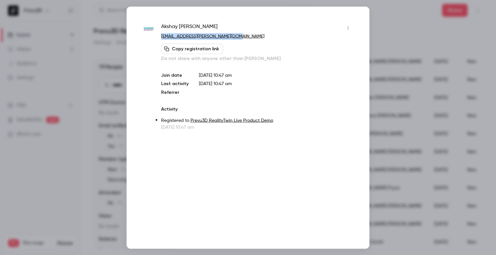
drag, startPoint x: 244, startPoint y: 36, endPoint x: 160, endPoint y: 39, distance: 83.6
click at [160, 39] on div "Akshay [PERSON_NAME] [EMAIL_ADDRESS][PERSON_NAME][DOMAIN_NAME] Copy registratio…" at bounding box center [248, 77] width 210 height 108
click at [465, 46] on div at bounding box center [248, 127] width 496 height 255
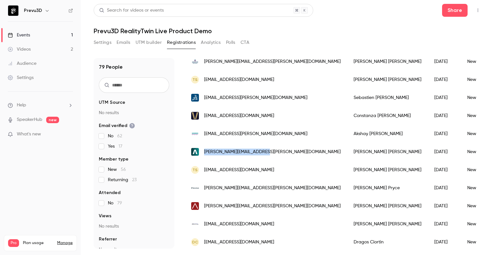
drag, startPoint x: 271, startPoint y: 151, endPoint x: 205, endPoint y: 152, distance: 66.5
click at [205, 152] on div "[PERSON_NAME][EMAIL_ADDRESS][PERSON_NAME][DOMAIN_NAME]" at bounding box center [266, 152] width 162 height 18
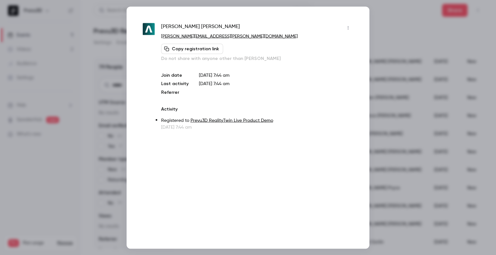
click at [407, 28] on div at bounding box center [248, 127] width 496 height 255
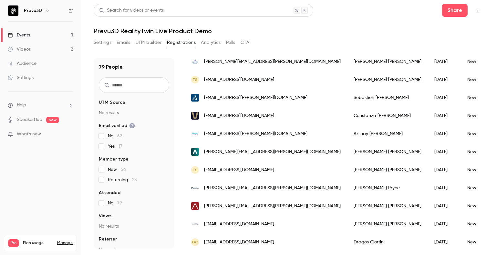
click at [221, 168] on span "[EMAIL_ADDRESS][DOMAIN_NAME]" at bounding box center [239, 170] width 70 height 7
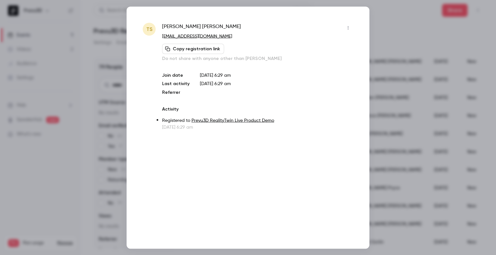
drag, startPoint x: 241, startPoint y: 38, endPoint x: 162, endPoint y: 36, distance: 79.1
click at [162, 36] on p "[EMAIL_ADDRESS][DOMAIN_NAME]" at bounding box center [257, 36] width 191 height 7
click at [402, 37] on div at bounding box center [248, 127] width 496 height 255
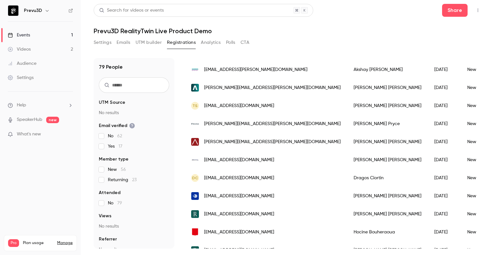
scroll to position [258, 0]
drag, startPoint x: 275, startPoint y: 123, endPoint x: 203, endPoint y: 126, distance: 72.4
click at [203, 126] on div "[PERSON_NAME][EMAIL_ADDRESS][PERSON_NAME][DOMAIN_NAME]" at bounding box center [266, 124] width 162 height 18
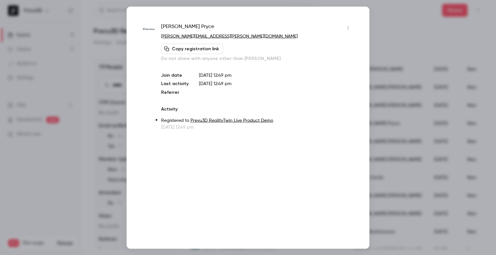
click at [373, 48] on div at bounding box center [248, 127] width 496 height 255
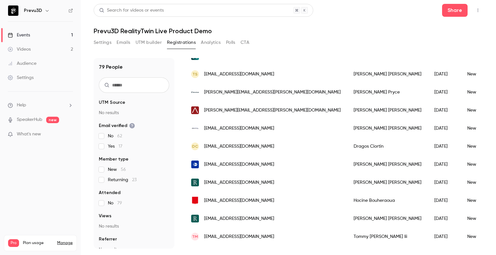
scroll to position [291, 0]
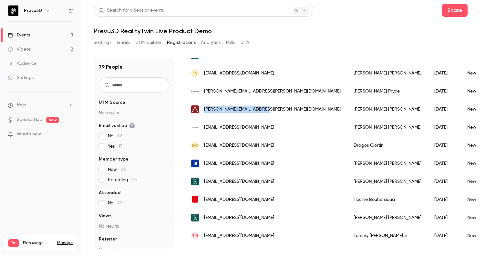
drag, startPoint x: 266, startPoint y: 109, endPoint x: 204, endPoint y: 111, distance: 62.7
click at [204, 111] on div "[PERSON_NAME][EMAIL_ADDRESS][PERSON_NAME][DOMAIN_NAME]" at bounding box center [266, 109] width 162 height 18
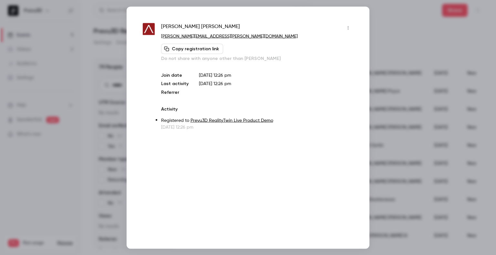
click at [378, 34] on div at bounding box center [248, 127] width 496 height 255
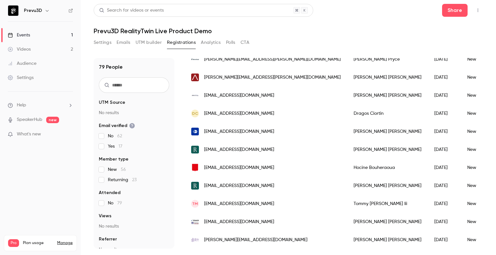
scroll to position [323, 0]
drag, startPoint x: 255, startPoint y: 94, endPoint x: 203, endPoint y: 92, distance: 52.3
click at [203, 92] on div "[EMAIL_ADDRESS][DOMAIN_NAME]" at bounding box center [266, 95] width 162 height 18
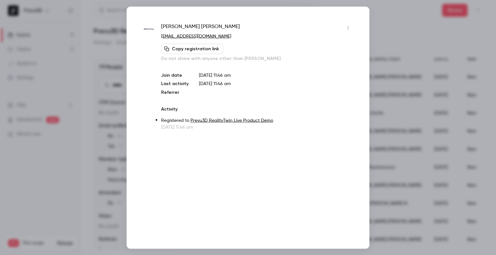
click at [376, 35] on div at bounding box center [248, 127] width 496 height 255
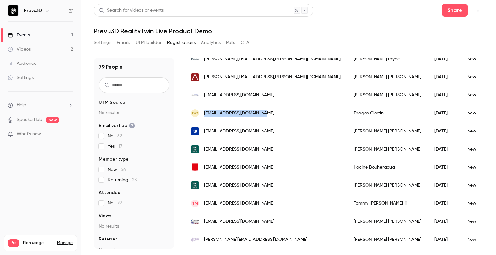
drag, startPoint x: 262, startPoint y: 112, endPoint x: 204, endPoint y: 117, distance: 58.3
click at [204, 117] on div "DC [EMAIL_ADDRESS][DOMAIN_NAME]" at bounding box center [266, 113] width 162 height 18
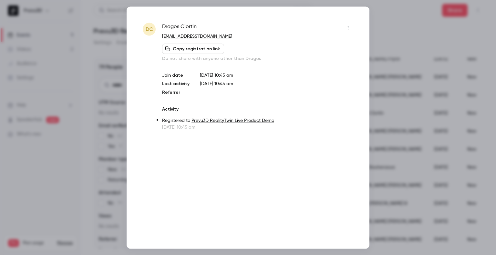
click at [474, 48] on div at bounding box center [248, 127] width 496 height 255
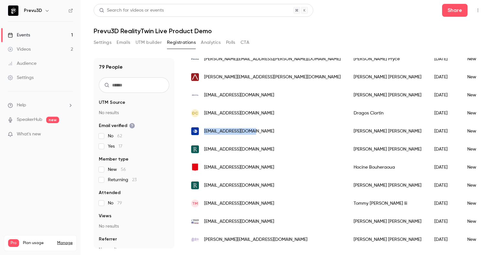
drag, startPoint x: 260, startPoint y: 131, endPoint x: 203, endPoint y: 135, distance: 57.0
click at [203, 135] on div "[EMAIL_ADDRESS][DOMAIN_NAME]" at bounding box center [266, 131] width 162 height 18
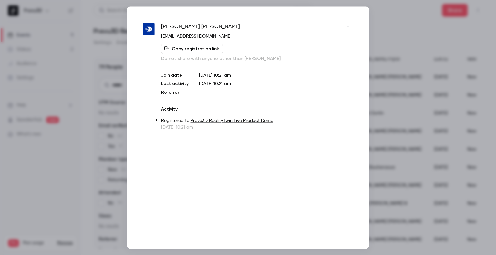
click at [412, 37] on div at bounding box center [248, 127] width 496 height 255
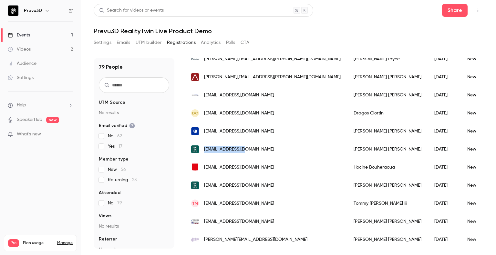
drag, startPoint x: 249, startPoint y: 147, endPoint x: 204, endPoint y: 151, distance: 45.0
click at [204, 151] on div "[EMAIL_ADDRESS][DOMAIN_NAME]" at bounding box center [266, 149] width 162 height 18
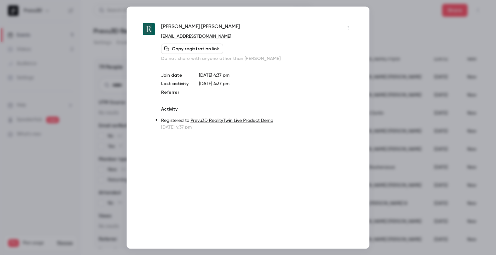
click at [427, 42] on div at bounding box center [248, 127] width 496 height 255
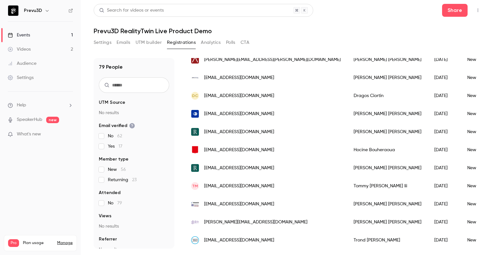
scroll to position [355, 0]
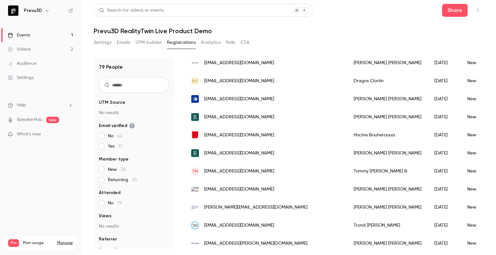
drag, startPoint x: 284, startPoint y: 134, endPoint x: 202, endPoint y: 138, distance: 81.8
click at [202, 138] on div "[EMAIL_ADDRESS][DOMAIN_NAME]" at bounding box center [266, 135] width 162 height 18
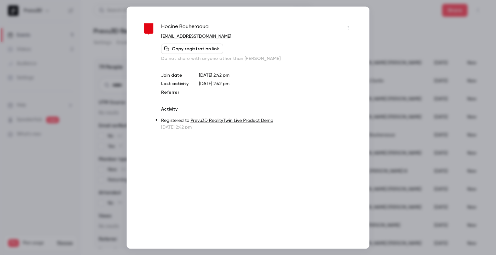
click at [387, 24] on div at bounding box center [248, 127] width 496 height 255
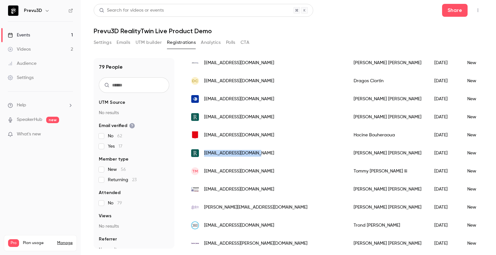
drag, startPoint x: 264, startPoint y: 151, endPoint x: 204, endPoint y: 155, distance: 59.9
click at [204, 155] on div "[EMAIL_ADDRESS][DOMAIN_NAME]" at bounding box center [266, 153] width 162 height 18
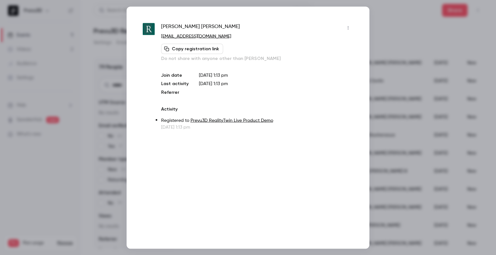
click at [398, 23] on div at bounding box center [248, 127] width 496 height 255
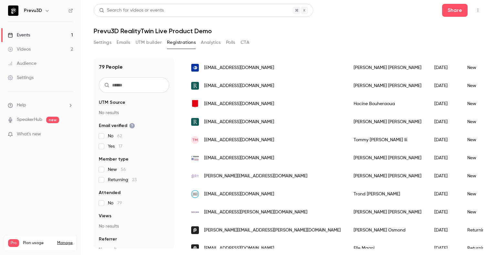
scroll to position [387, 0]
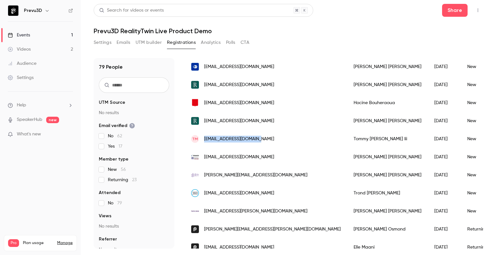
drag, startPoint x: 263, startPoint y: 138, endPoint x: 199, endPoint y: 140, distance: 65.0
click at [199, 140] on div "TM [EMAIL_ADDRESS][DOMAIN_NAME]" at bounding box center [266, 139] width 162 height 18
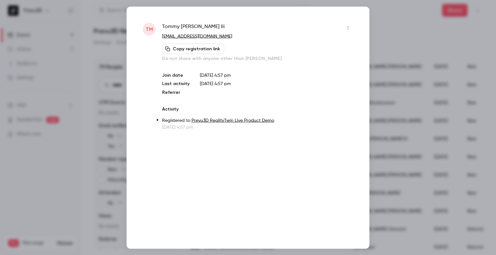
click at [423, 24] on div at bounding box center [248, 127] width 496 height 255
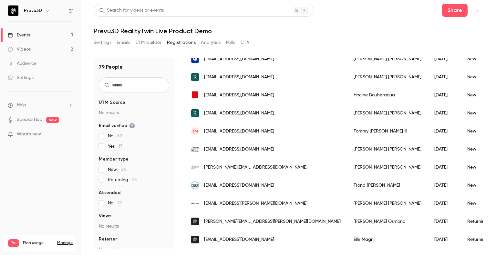
scroll to position [400, 0]
drag, startPoint x: 287, startPoint y: 146, endPoint x: 199, endPoint y: 144, distance: 87.5
click at [199, 144] on div "[EMAIL_ADDRESS][DOMAIN_NAME]" at bounding box center [266, 149] width 162 height 18
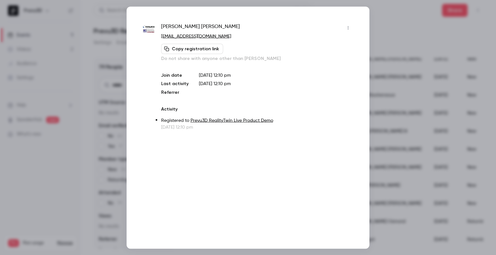
click at [428, 42] on div at bounding box center [248, 127] width 496 height 255
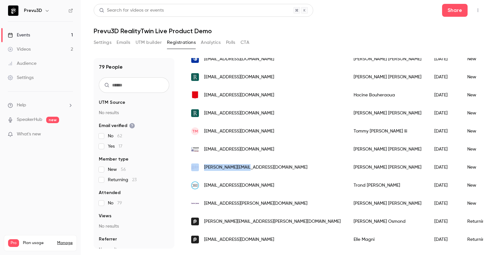
drag, startPoint x: 257, startPoint y: 164, endPoint x: 201, endPoint y: 164, distance: 55.8
click at [201, 164] on div "[PERSON_NAME][EMAIL_ADDRESS][DOMAIN_NAME]" at bounding box center [266, 168] width 162 height 18
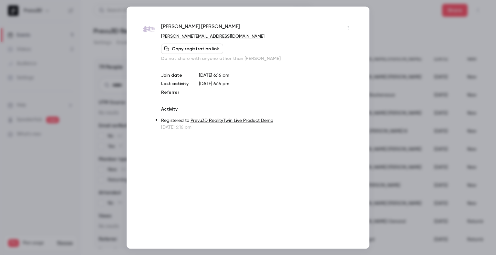
click at [383, 37] on div at bounding box center [248, 127] width 496 height 255
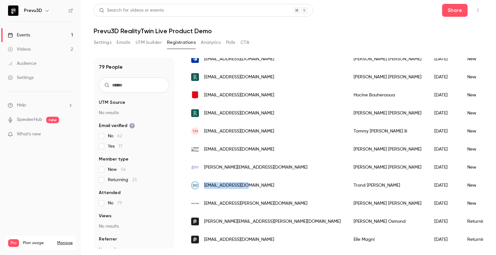
drag, startPoint x: 255, startPoint y: 178, endPoint x: 204, endPoint y: 183, distance: 50.6
click at [204, 183] on div "[EMAIL_ADDRESS][DOMAIN_NAME]" at bounding box center [266, 186] width 162 height 18
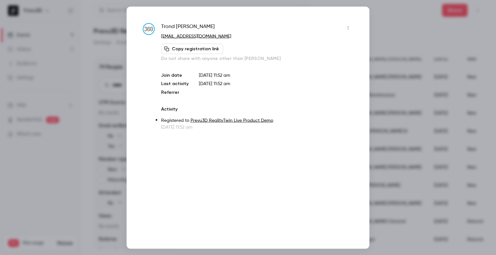
click at [399, 45] on div at bounding box center [248, 127] width 496 height 255
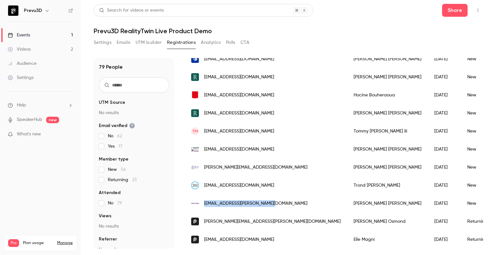
drag, startPoint x: 276, startPoint y: 199, endPoint x: 204, endPoint y: 203, distance: 72.1
click at [204, 203] on div "[EMAIL_ADDRESS][PERSON_NAME][DOMAIN_NAME]" at bounding box center [266, 204] width 162 height 18
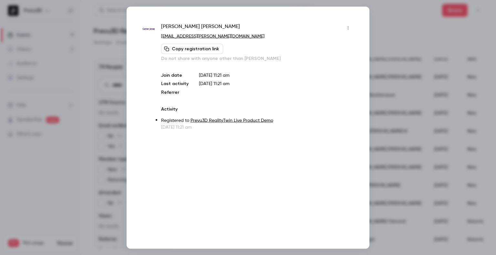
click at [467, 29] on div at bounding box center [248, 127] width 496 height 255
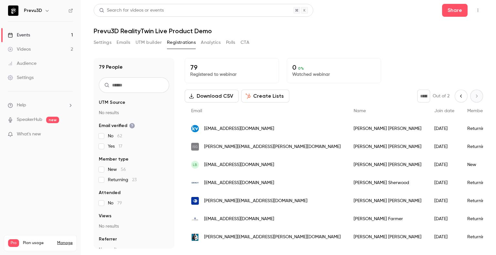
scroll to position [0, 0]
click at [128, 88] on input "text" at bounding box center [134, 84] width 70 height 15
type input "*"
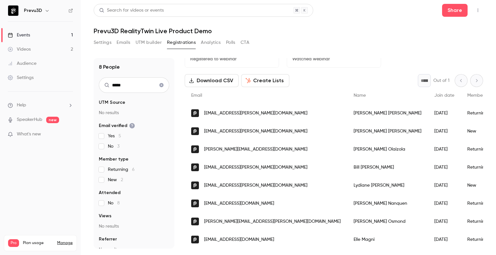
scroll to position [20, 0]
type input "*****"
